Goal: Task Accomplishment & Management: Manage account settings

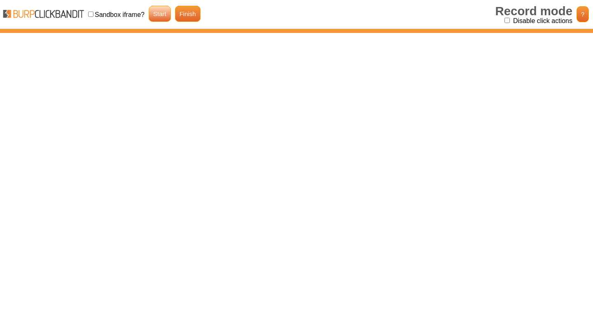
click at [164, 11] on link "Start" at bounding box center [160, 14] width 22 height 16
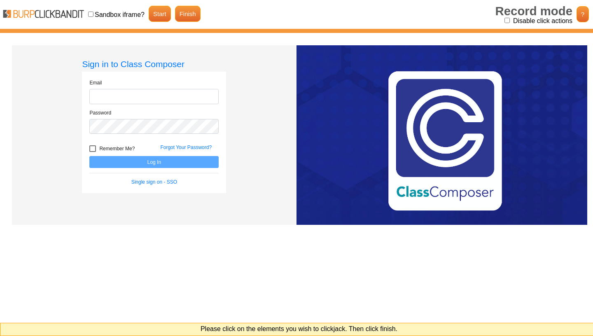
click at [508, 20] on input "Disable click actions" at bounding box center [507, 20] width 5 height 5
checkbox input "true"
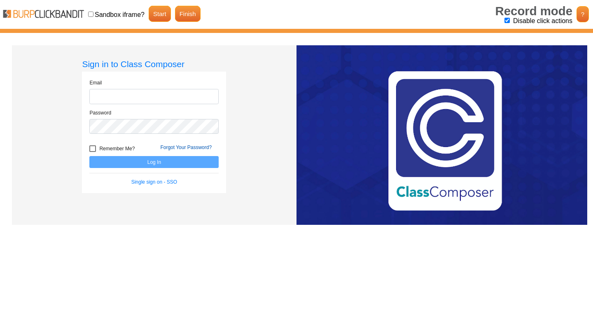
click at [180, 146] on link "Forgot Your Password?" at bounding box center [186, 148] width 52 height 6
click at [185, 14] on link "Finish" at bounding box center [188, 14] width 26 height 16
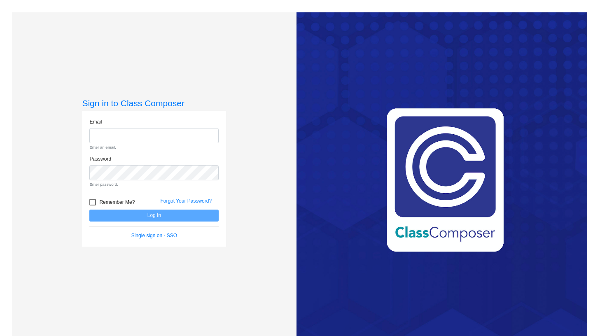
click at [300, 194] on div "Love Class Composer? Share it with a friend! If you're happy with Class Compose…" at bounding box center [442, 180] width 291 height 336
click at [142, 136] on input "email" at bounding box center [153, 135] width 129 height 15
type input "c"
click at [177, 202] on link "Forgot Your Password?" at bounding box center [186, 201] width 52 height 6
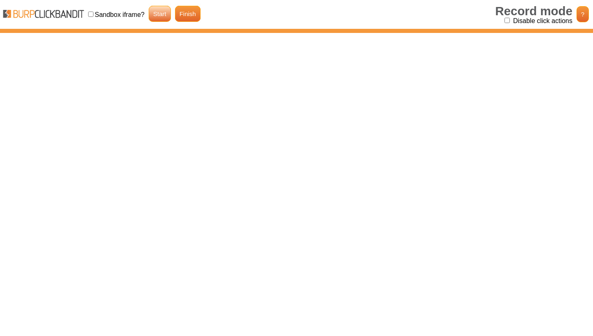
click at [164, 19] on link "Start" at bounding box center [160, 14] width 22 height 16
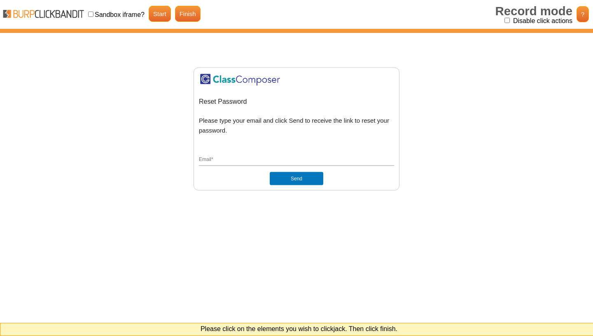
click at [506, 20] on input "Disable click actions" at bounding box center [507, 20] width 5 height 5
checkbox input "true"
click at [313, 175] on button "Send" at bounding box center [297, 178] width 54 height 13
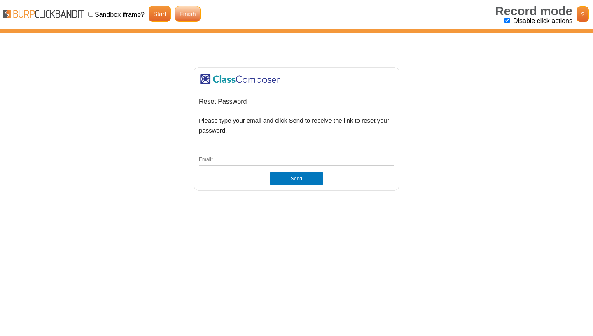
click at [194, 11] on link "Finish" at bounding box center [188, 14] width 26 height 16
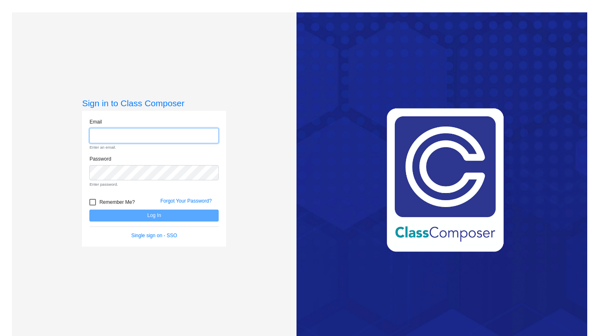
paste input "mc91825.3hzkwxoc@mailosaur.net"
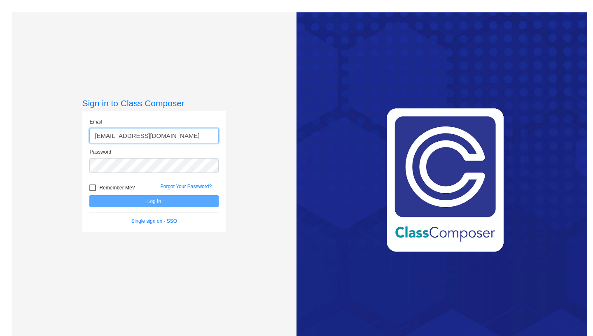
type input "mc91825.3hzkwxoc@mailosaur.net"
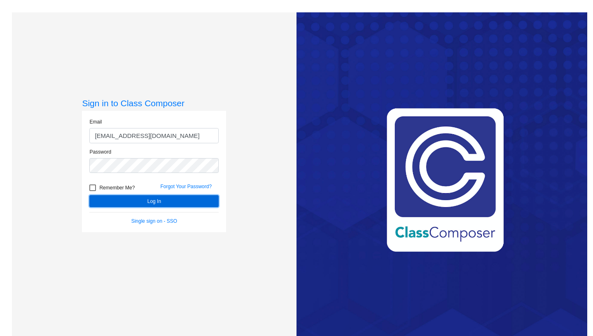
click at [195, 201] on button "Log In" at bounding box center [153, 201] width 129 height 12
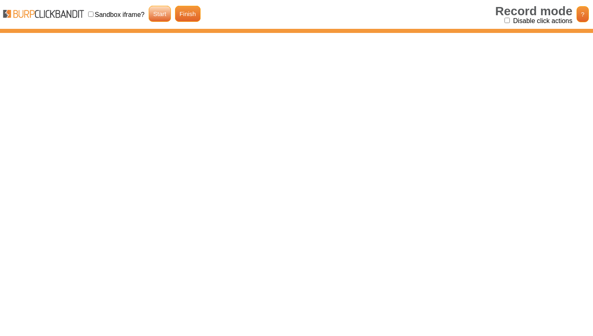
click at [157, 20] on link "Start" at bounding box center [160, 14] width 22 height 16
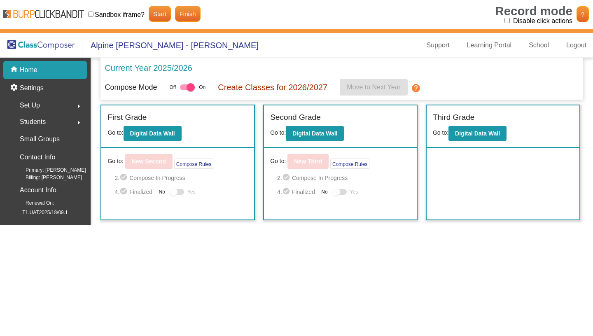
click at [508, 21] on input "Disable click actions" at bounding box center [507, 20] width 5 height 5
checkbox input "true"
click at [301, 134] on b "Digital Data Wall" at bounding box center [315, 133] width 45 height 7
click at [190, 13] on link "Finish" at bounding box center [188, 14] width 26 height 16
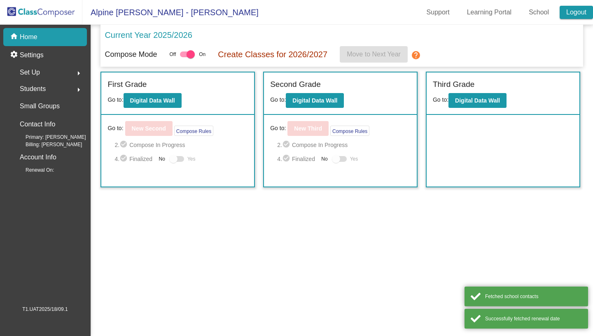
click at [566, 14] on link "Logout" at bounding box center [576, 12] width 33 height 13
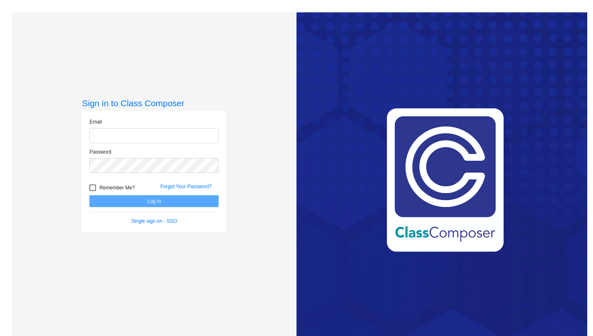
click at [232, 105] on div "Sign in to Class Composer Email Password Remember Me? Forgot Your Password? Log…" at bounding box center [154, 180] width 285 height 336
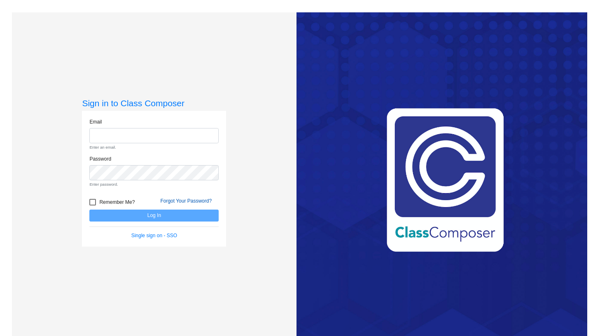
click at [192, 199] on link "Forgot Your Password?" at bounding box center [186, 201] width 52 height 6
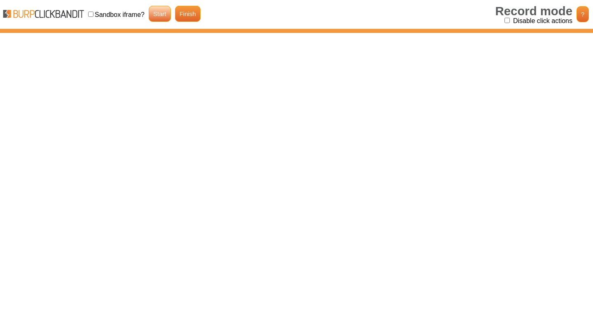
click at [159, 21] on link "Start" at bounding box center [160, 14] width 22 height 16
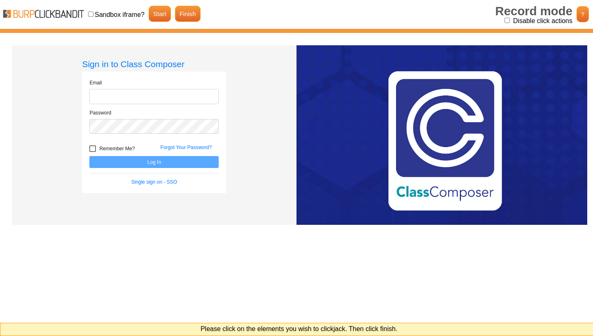
click at [509, 19] on input "Disable click actions" at bounding box center [507, 20] width 5 height 5
checkbox input "true"
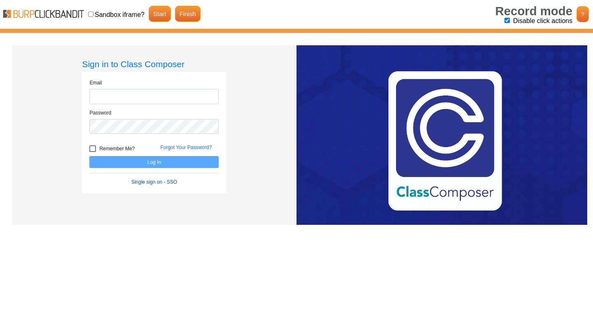
click at [158, 184] on link "Single sign on - SSO" at bounding box center [154, 182] width 46 height 6
click at [187, 19] on link "Finish" at bounding box center [188, 14] width 26 height 16
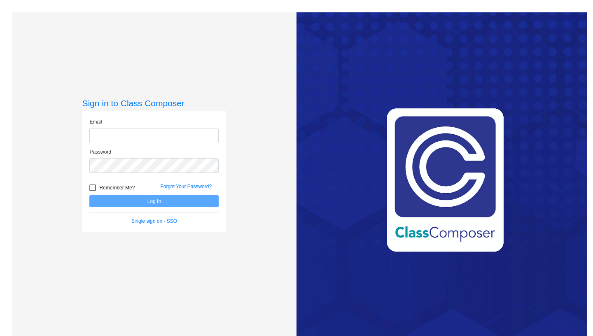
scroll to position [12, 0]
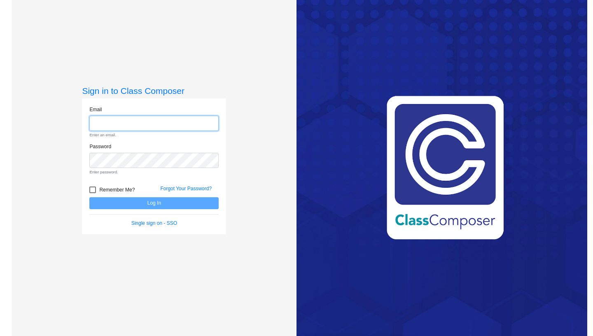
paste input "[EMAIL_ADDRESS][DOMAIN_NAME]"
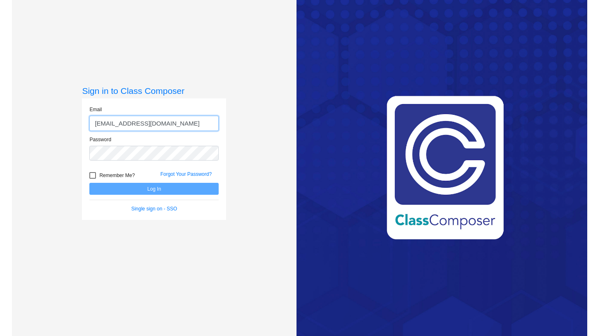
type input "[EMAIL_ADDRESS][DOMAIN_NAME]"
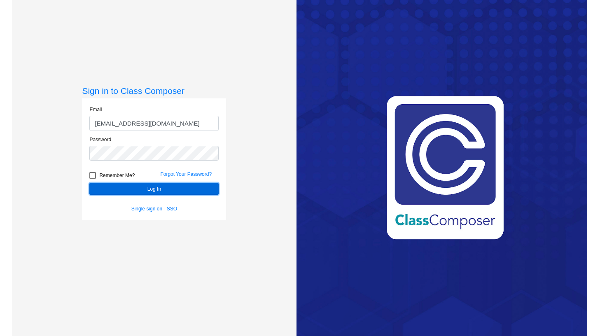
click at [190, 189] on button "Log In" at bounding box center [153, 189] width 129 height 12
click at [201, 190] on button "Log In" at bounding box center [153, 189] width 129 height 12
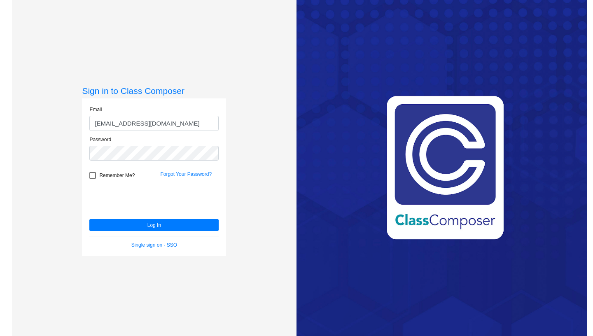
click at [483, 33] on div "Love Class Composer? Share it with a friend! If you're happy with Class Compose…" at bounding box center [442, 168] width 291 height 336
click at [295, 204] on div "Sign in to Class Composer Email [EMAIL_ADDRESS][DOMAIN_NAME] Password Remember …" at bounding box center [154, 168] width 285 height 336
click at [544, 12] on div "Love Class Composer? Share it with a friend! If you're happy with Class Compose…" at bounding box center [442, 168] width 291 height 336
click at [546, 77] on div "Love Class Composer? Share it with a friend! If you're happy with Class Compose…" at bounding box center [442, 168] width 291 height 336
click at [319, 33] on div "Love Class Composer? Share it with a friend! If you're happy with Class Compose…" at bounding box center [442, 168] width 291 height 336
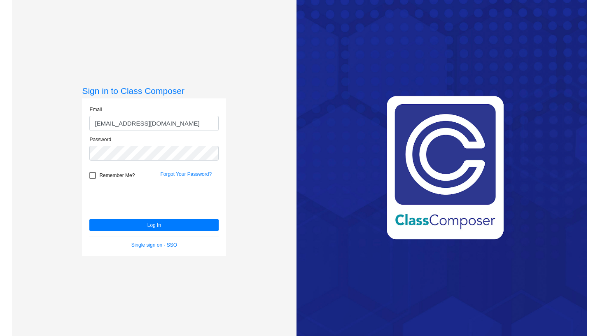
click at [338, 125] on div "Love Class Composer? Share it with a friend! If you're happy with Class Compose…" at bounding box center [442, 168] width 291 height 336
click at [429, 283] on div "Love Class Composer? Share it with a friend! If you're happy with Class Compose…" at bounding box center [442, 168] width 291 height 336
click at [175, 32] on div "Sign in to Class Composer Email [EMAIL_ADDRESS][DOMAIN_NAME] Password Remember …" at bounding box center [154, 168] width 285 height 336
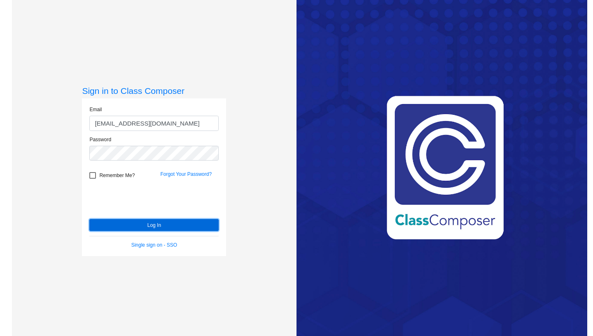
click at [158, 223] on button "Log In" at bounding box center [153, 225] width 129 height 12
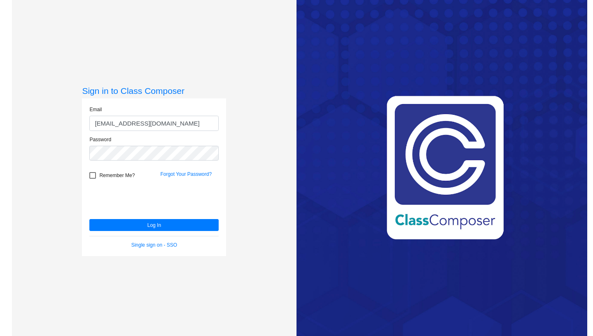
click at [532, 213] on div "Love Class Composer? Share it with a friend! If you're happy with Class Compose…" at bounding box center [442, 168] width 291 height 336
